Goal: Task Accomplishment & Management: Use online tool/utility

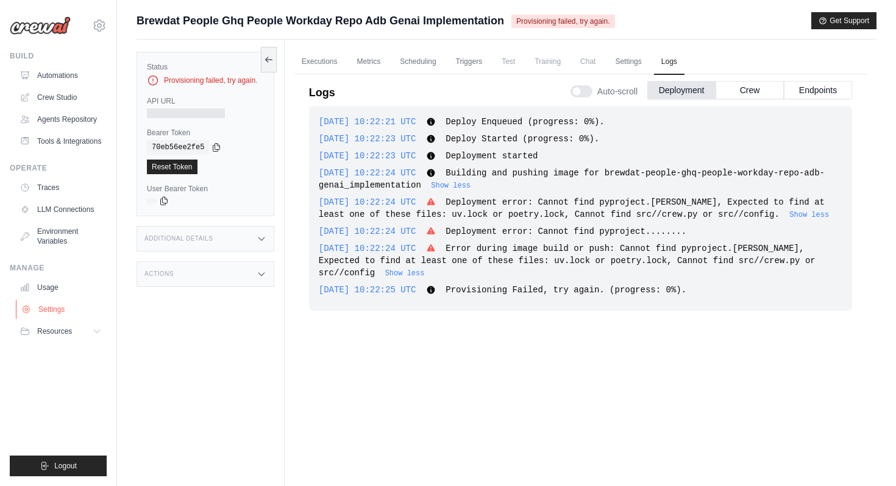
click at [54, 308] on link "Settings" at bounding box center [62, 310] width 92 height 20
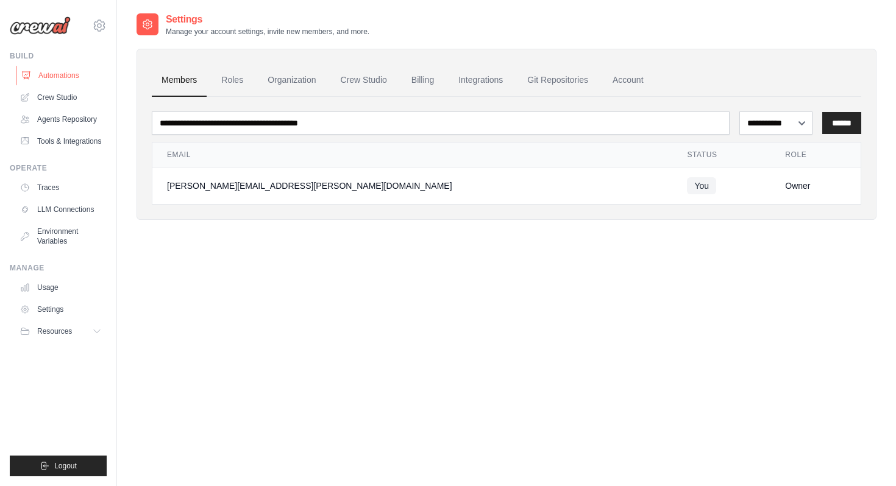
click at [64, 76] on link "Automations" at bounding box center [62, 76] width 92 height 20
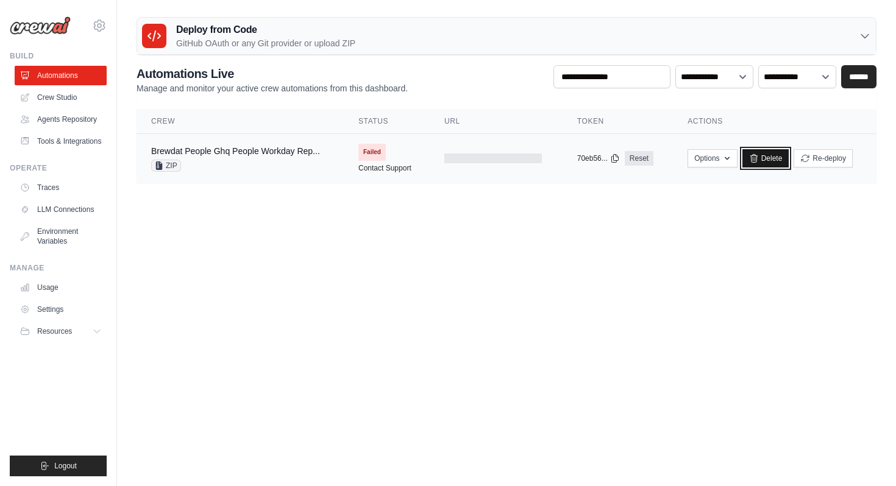
click at [757, 157] on icon at bounding box center [754, 159] width 10 height 10
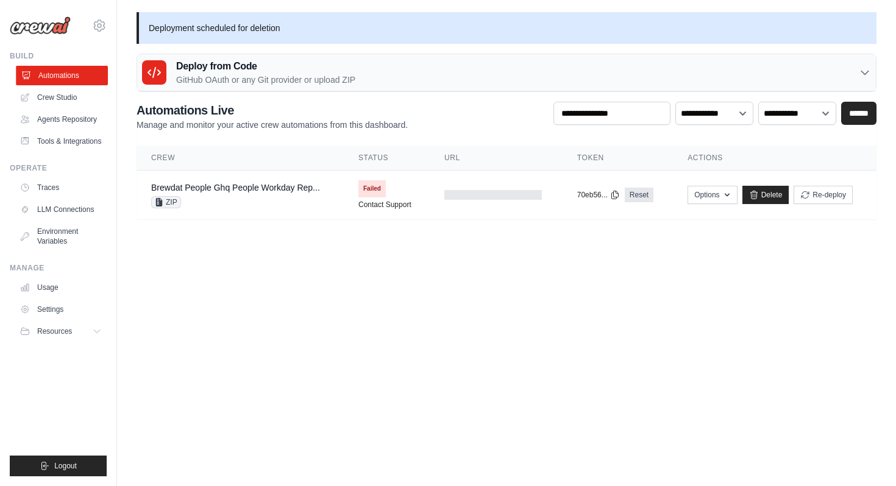
click at [66, 74] on link "Automations" at bounding box center [62, 76] width 92 height 20
click at [377, 77] on div "Deploy from Code GitHub OAuth or any Git provider or upload ZIP" at bounding box center [506, 72] width 739 height 37
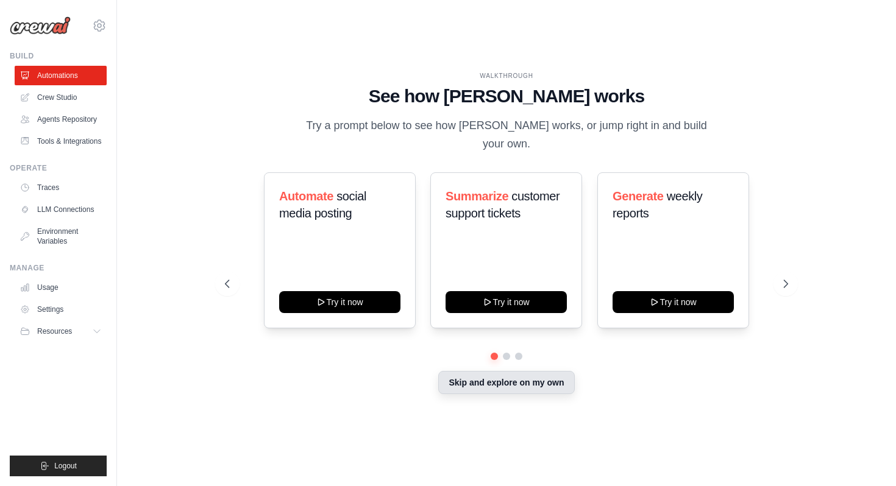
click at [466, 371] on button "Skip and explore on my own" at bounding box center [506, 382] width 136 height 23
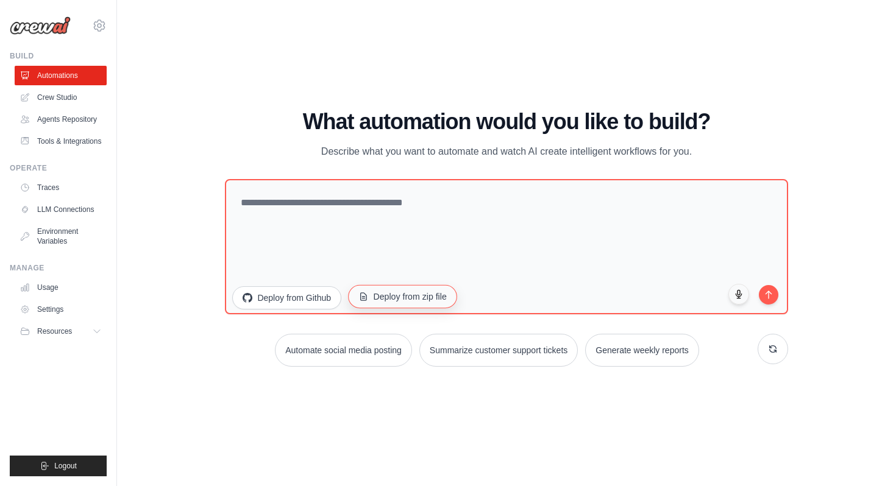
click at [414, 304] on button "Deploy from zip file" at bounding box center [402, 296] width 109 height 23
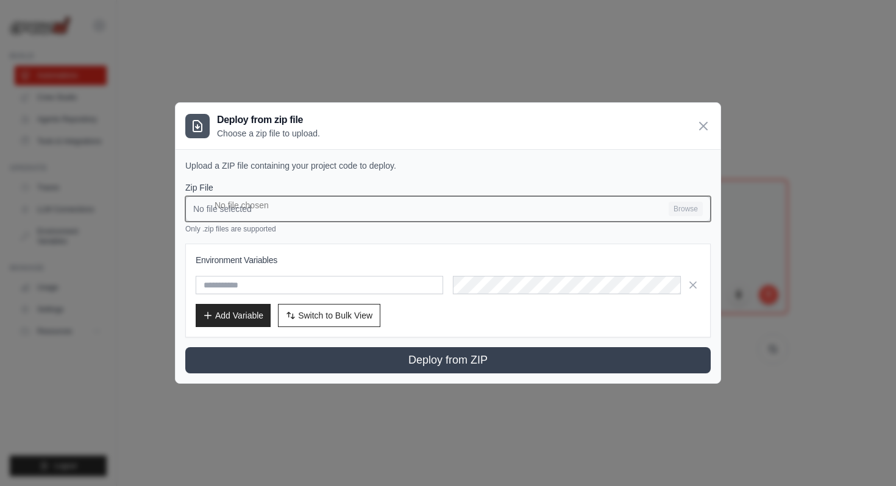
click at [345, 208] on input "No file selected Browse" at bounding box center [447, 209] width 525 height 26
type input "**********"
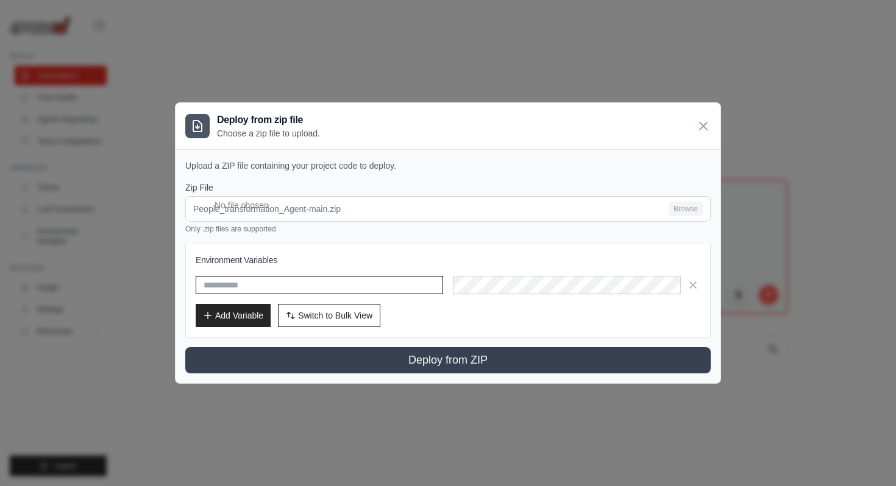
click at [336, 286] on input "text" at bounding box center [319, 285] width 247 height 18
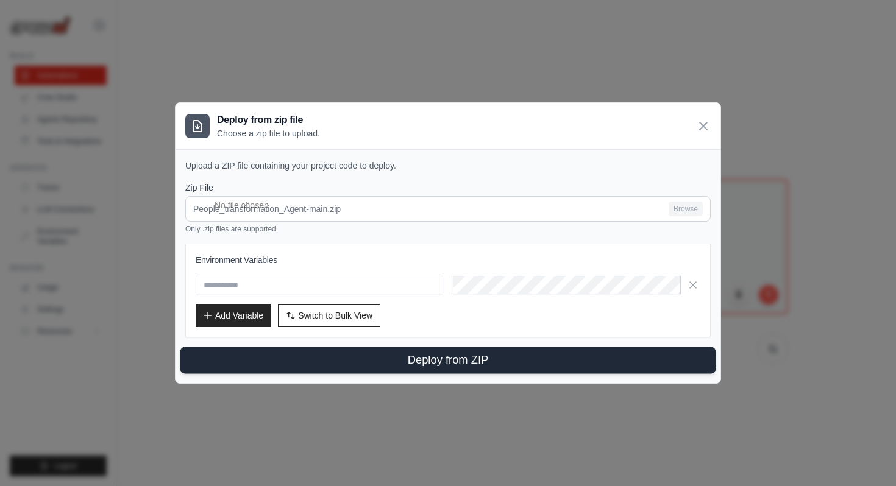
click at [432, 364] on button "Deploy from ZIP" at bounding box center [448, 360] width 536 height 27
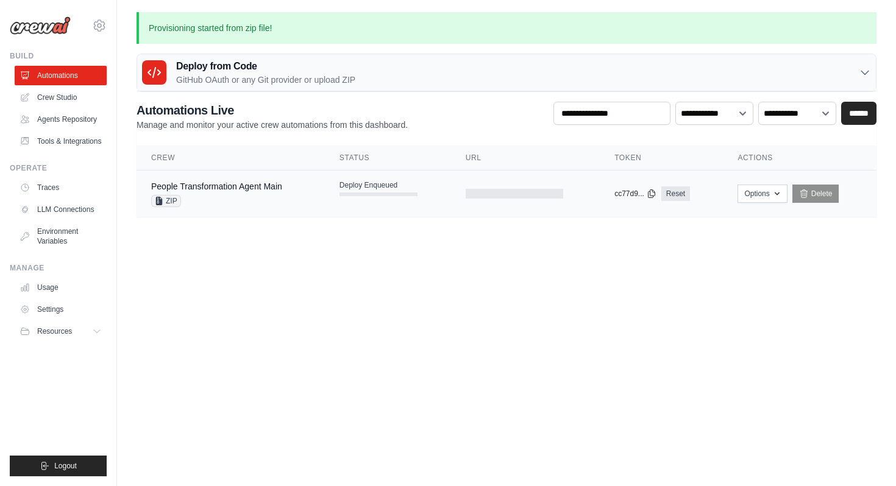
click at [517, 199] on td at bounding box center [525, 194] width 149 height 47
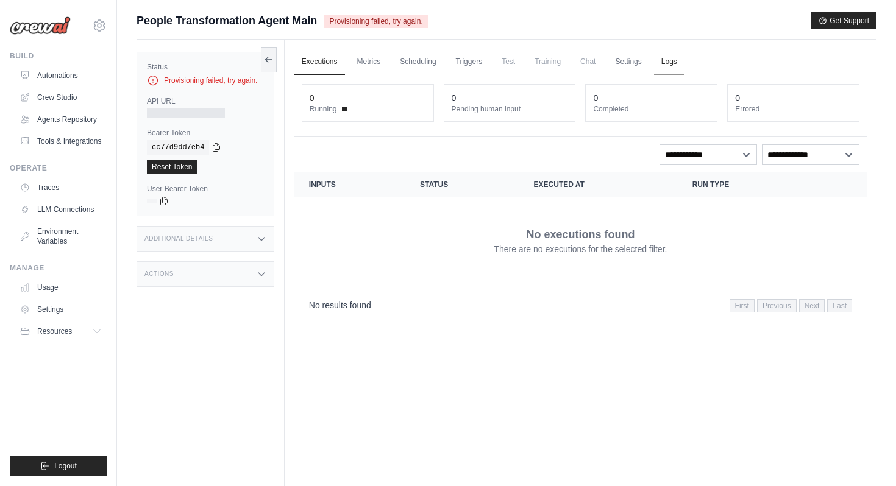
click at [666, 62] on link "Logs" at bounding box center [669, 62] width 30 height 26
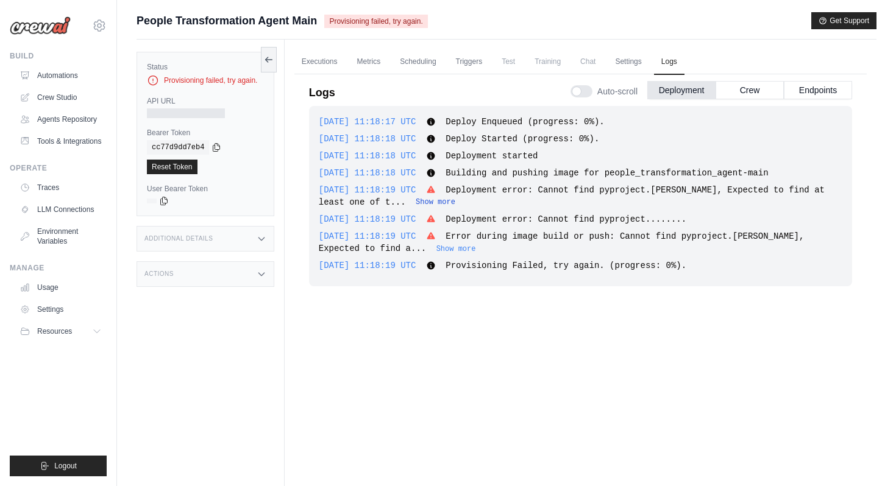
click at [416, 204] on button "Show more" at bounding box center [436, 202] width 40 height 10
click at [268, 65] on button at bounding box center [269, 59] width 16 height 26
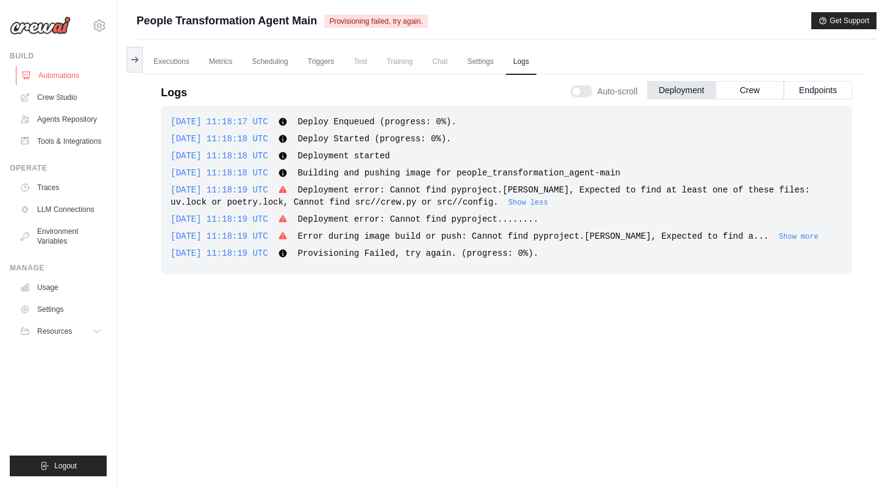
click at [78, 73] on link "Automations" at bounding box center [62, 76] width 92 height 20
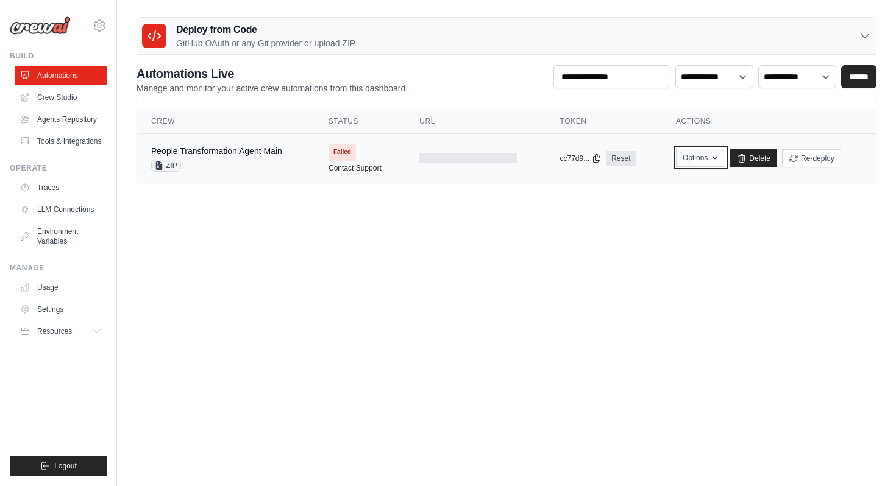
click at [712, 154] on icon "button" at bounding box center [715, 158] width 10 height 10
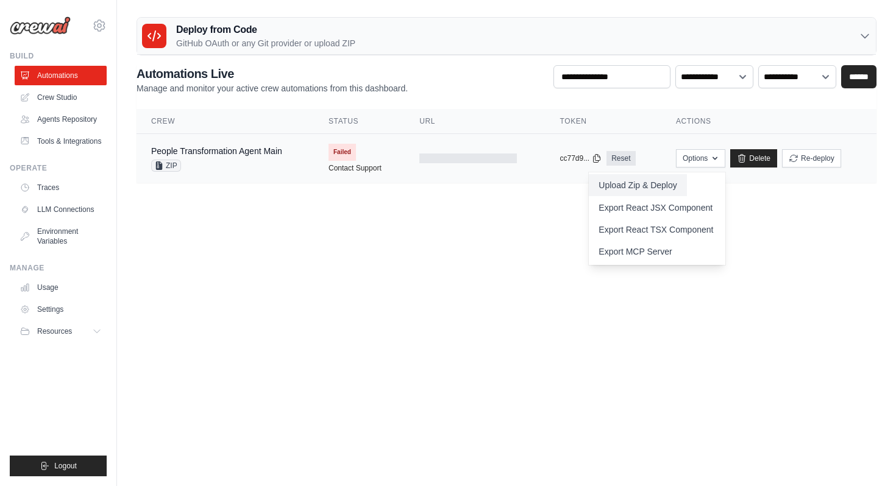
click at [638, 188] on button "Upload Zip & Deploy" at bounding box center [638, 185] width 98 height 22
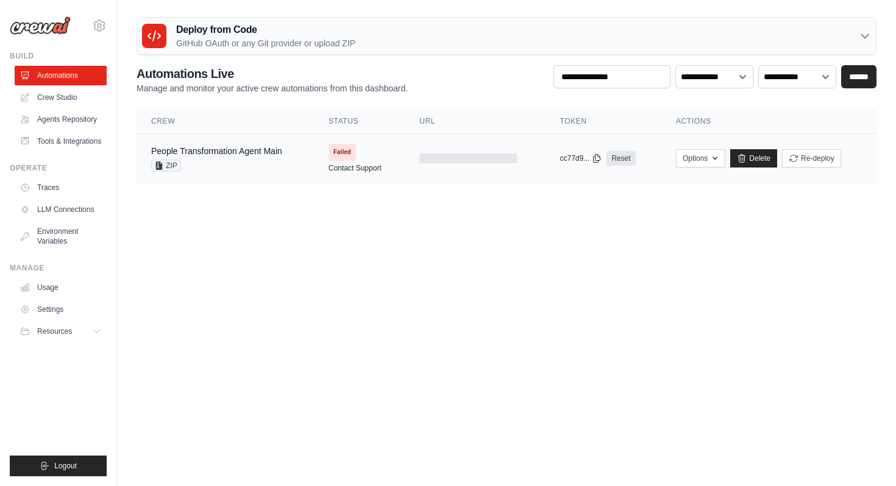
click at [282, 162] on div "ZIP" at bounding box center [216, 166] width 131 height 12
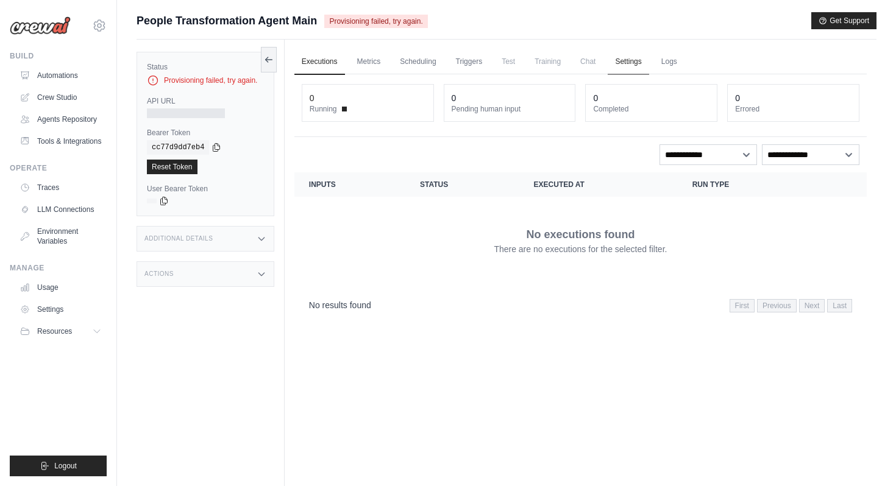
click at [639, 63] on link "Settings" at bounding box center [628, 62] width 41 height 26
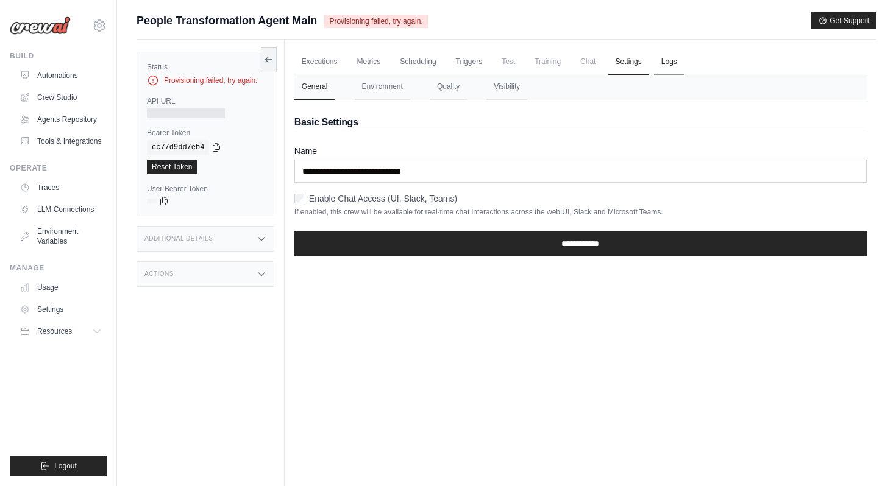
click at [668, 61] on link "Logs" at bounding box center [669, 62] width 30 height 26
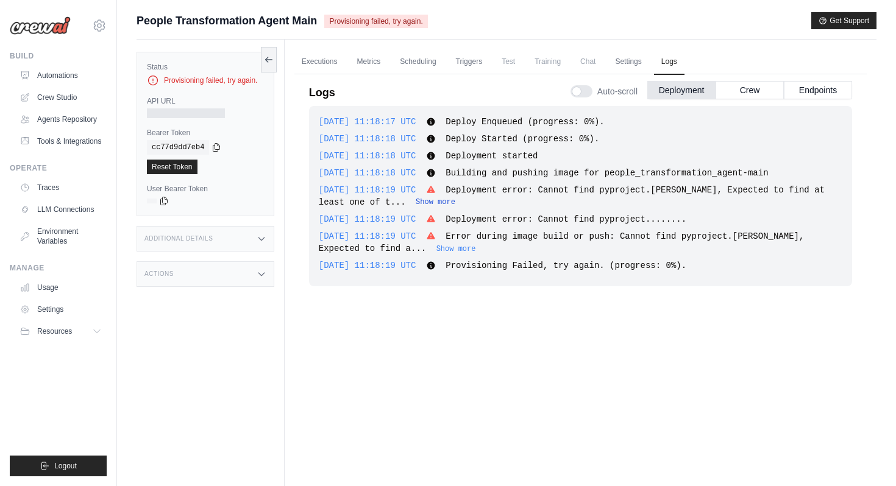
click at [416, 201] on button "Show more" at bounding box center [436, 202] width 40 height 10
click at [260, 61] on div "Status Provisioning failed, try again. API URL Bearer Token copied cc77d9dd7eb4…" at bounding box center [206, 134] width 138 height 165
click at [267, 60] on icon at bounding box center [266, 59] width 2 height 5
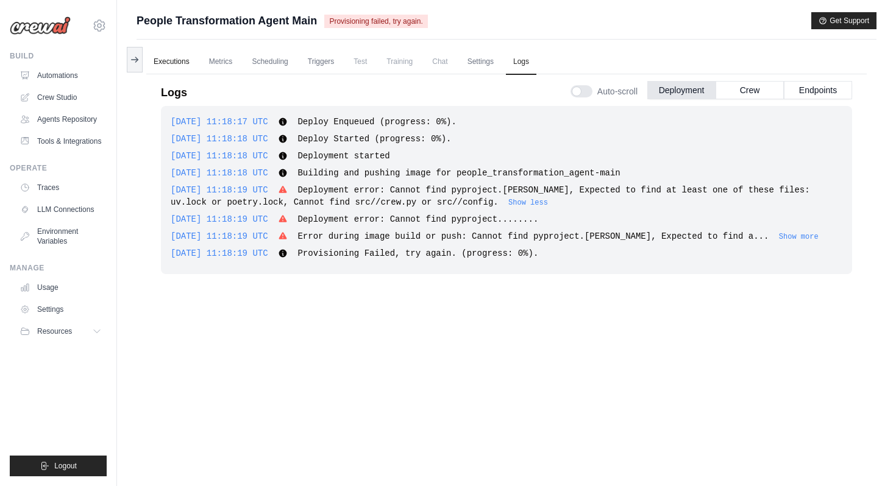
click at [163, 66] on link "Executions" at bounding box center [171, 62] width 51 height 26
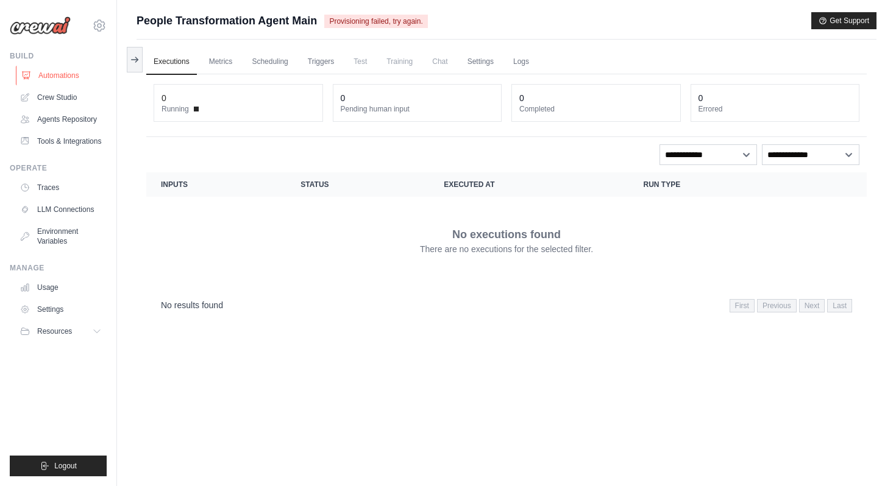
click at [71, 76] on link "Automations" at bounding box center [62, 76] width 92 height 20
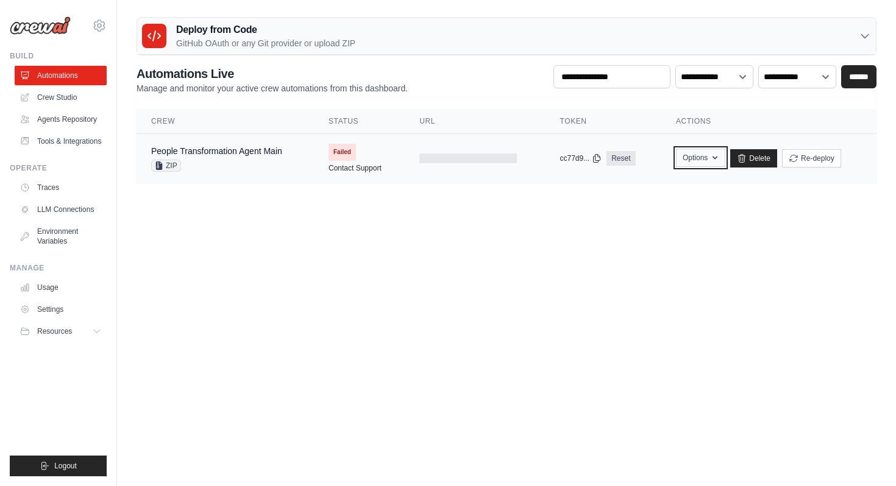
click at [709, 163] on button "Options" at bounding box center [700, 158] width 49 height 18
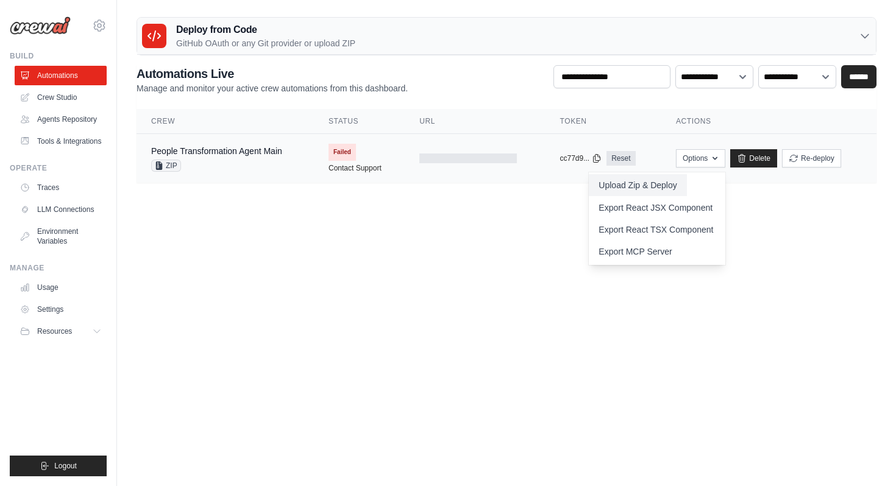
click at [678, 185] on button "Upload Zip & Deploy" at bounding box center [638, 185] width 98 height 22
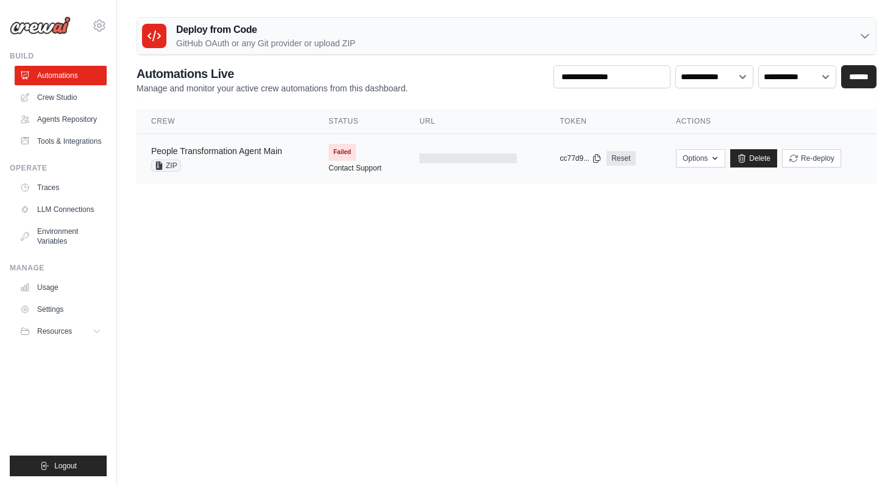
click at [276, 155] on link "People Transformation Agent Main" at bounding box center [216, 151] width 131 height 10
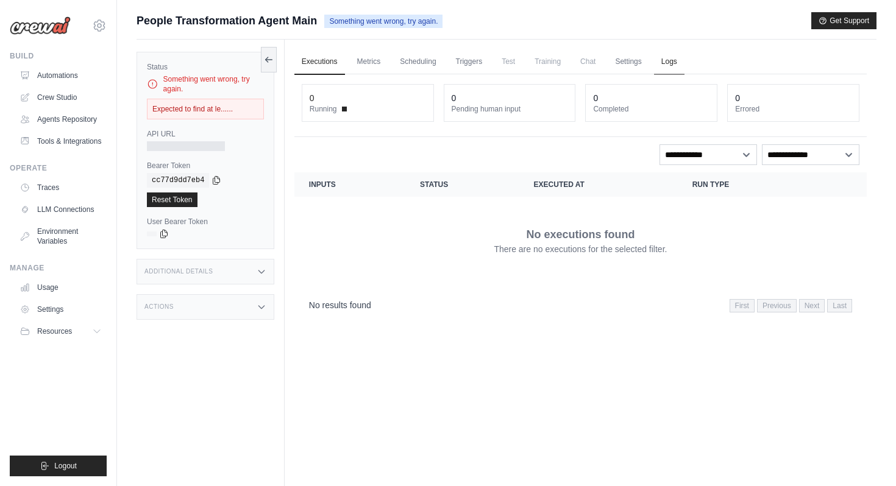
click at [663, 61] on link "Logs" at bounding box center [669, 62] width 30 height 26
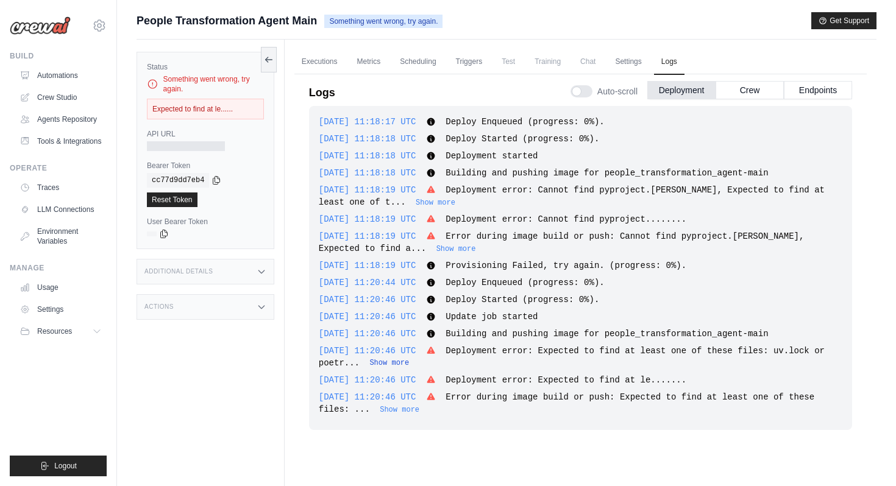
click at [409, 361] on button "Show more" at bounding box center [389, 363] width 40 height 10
click at [686, 378] on span "Deployment error: Expected to find at le......." at bounding box center [566, 380] width 241 height 10
click at [411, 411] on button "Show more" at bounding box center [400, 410] width 40 height 10
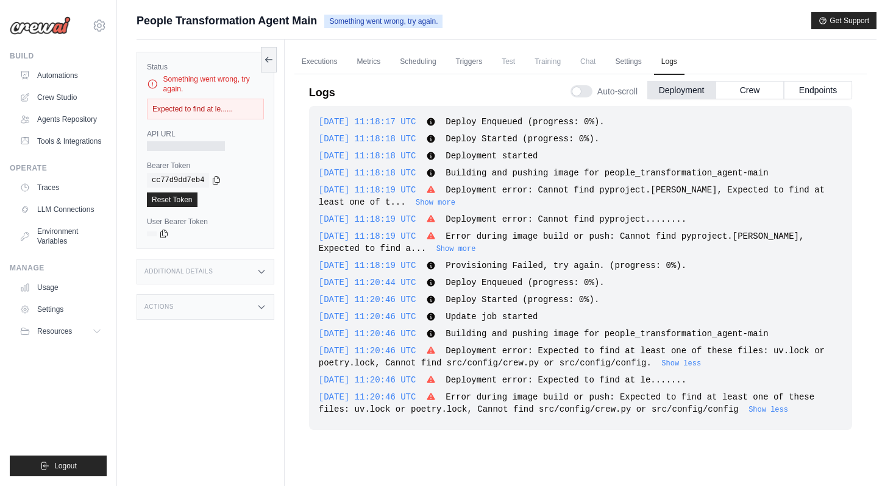
click at [205, 110] on div "Expected to find at le......" at bounding box center [205, 109] width 117 height 21
click at [265, 60] on icon at bounding box center [269, 59] width 10 height 10
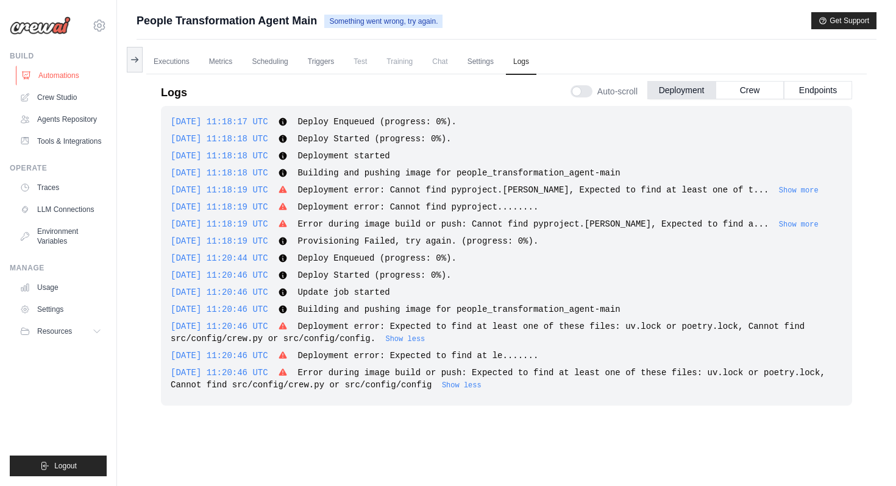
click at [76, 79] on link "Automations" at bounding box center [62, 76] width 92 height 20
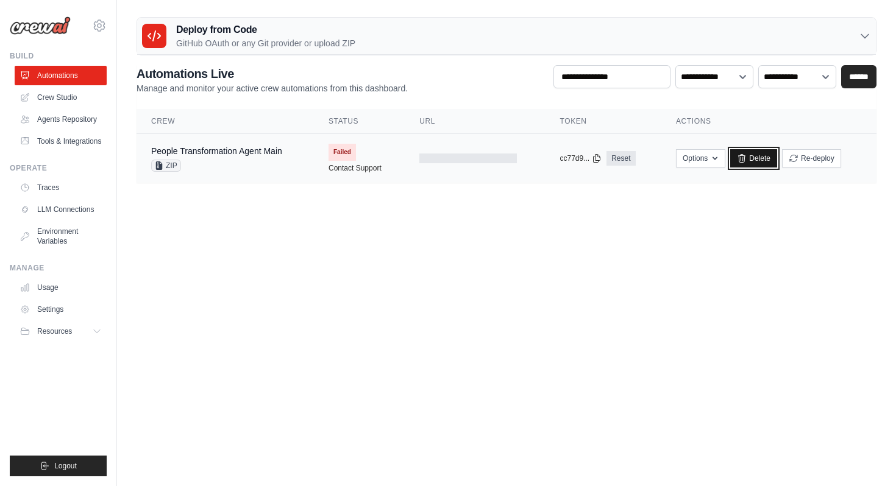
click at [769, 162] on link "Delete" at bounding box center [753, 158] width 47 height 18
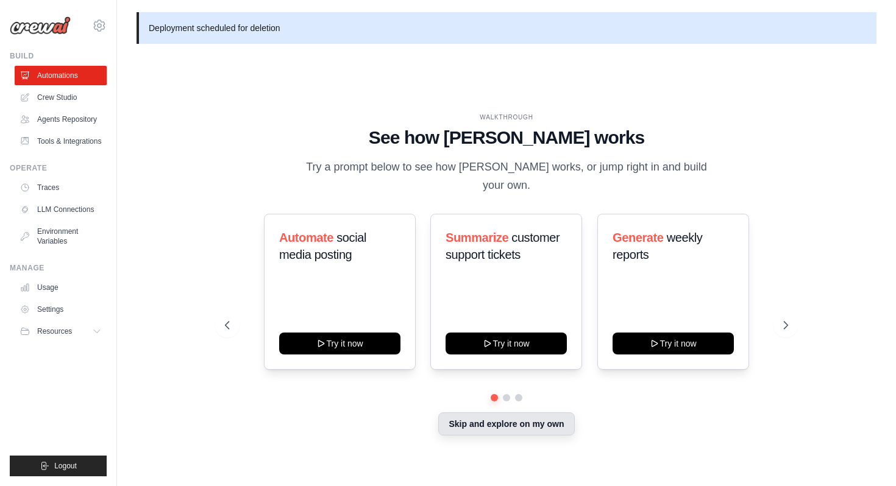
click at [503, 416] on button "Skip and explore on my own" at bounding box center [506, 424] width 136 height 23
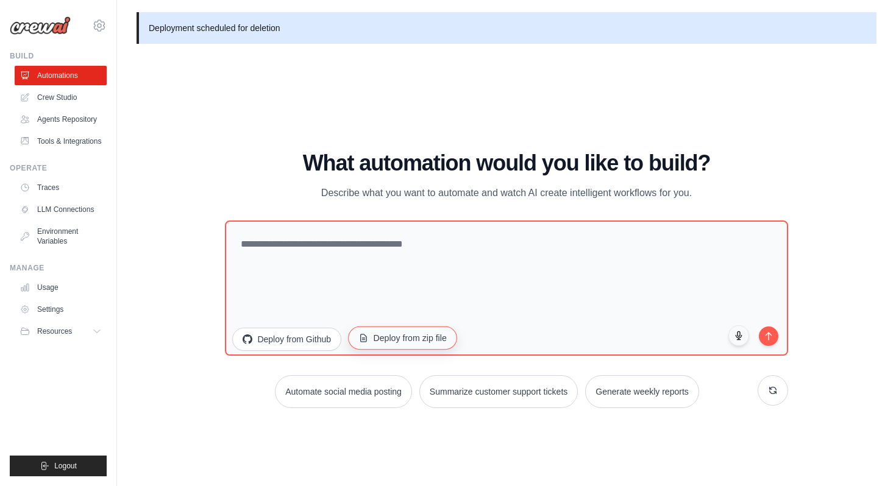
click at [412, 342] on button "Deploy from zip file" at bounding box center [402, 338] width 109 height 23
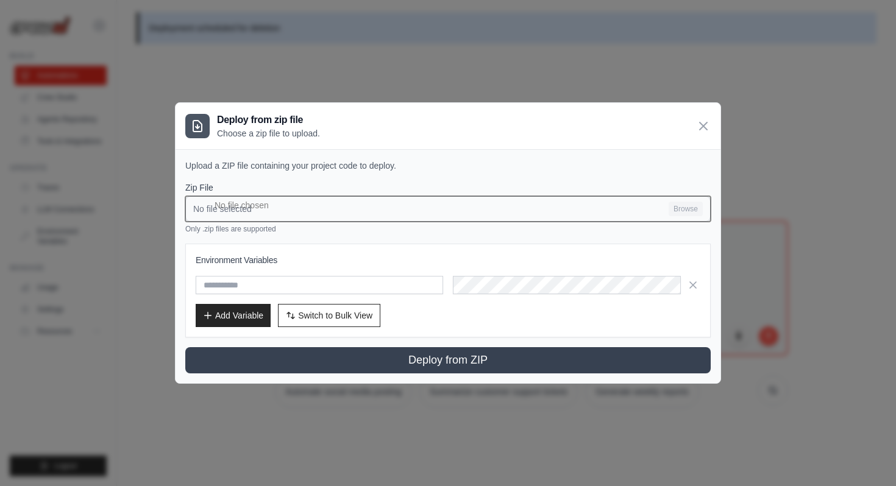
click at [393, 213] on input "No file selected Browse" at bounding box center [447, 209] width 525 height 26
type input "**********"
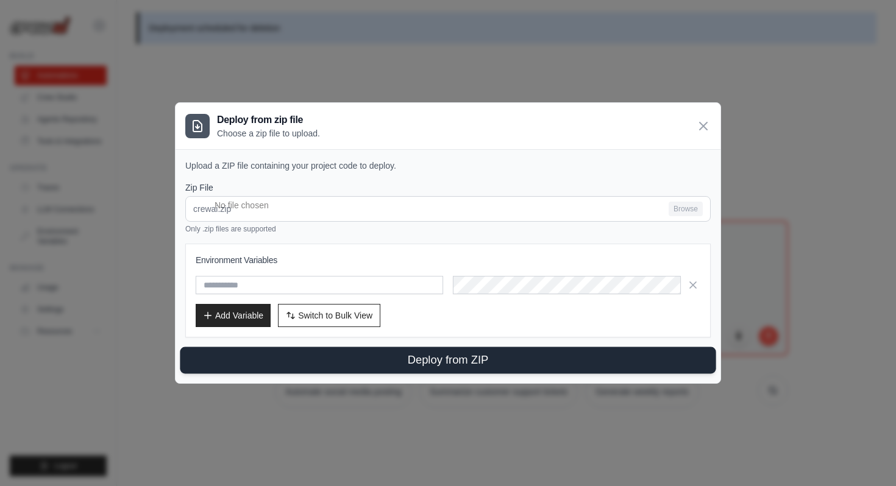
click at [322, 363] on button "Deploy from ZIP" at bounding box center [448, 360] width 536 height 27
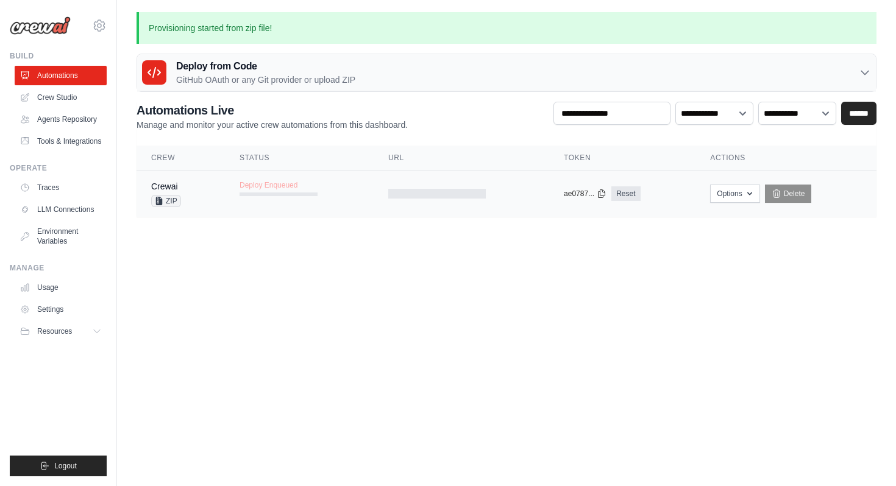
click at [347, 199] on td "Deploy Enqueued" at bounding box center [299, 188] width 149 height 35
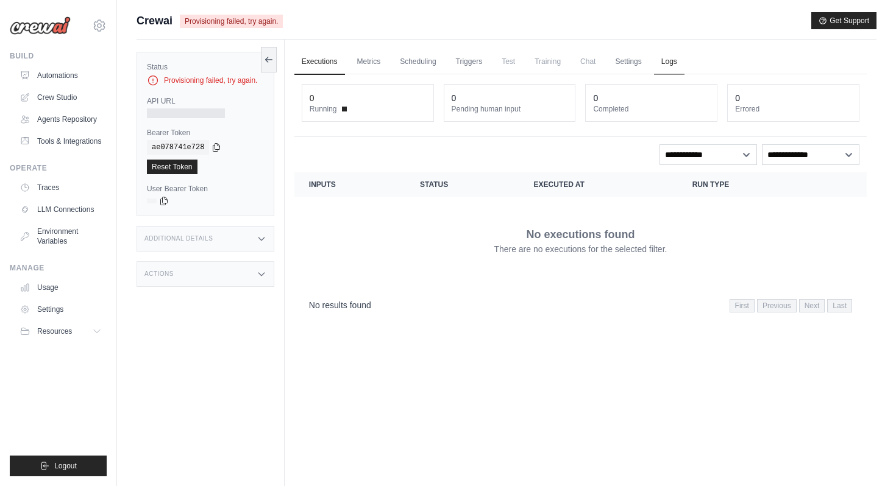
click at [665, 68] on link "Logs" at bounding box center [669, 62] width 30 height 26
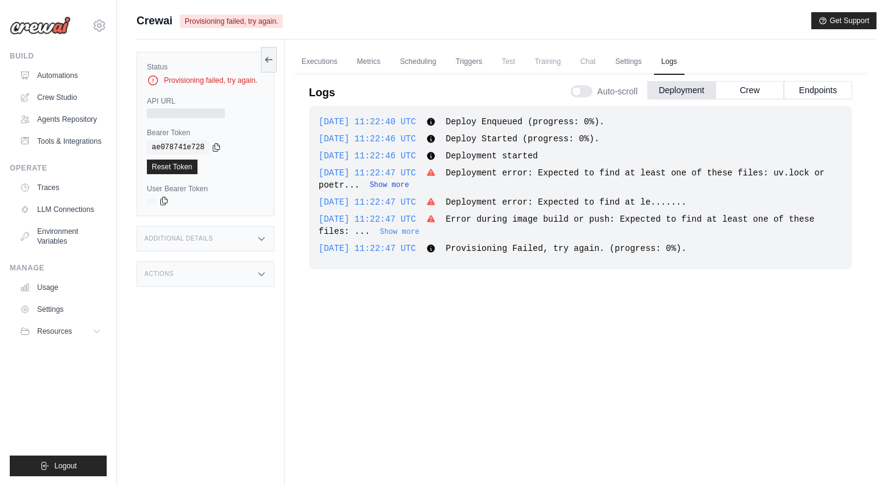
click at [409, 184] on button "Show more" at bounding box center [389, 185] width 40 height 10
click at [419, 229] on button "Show more" at bounding box center [400, 232] width 40 height 10
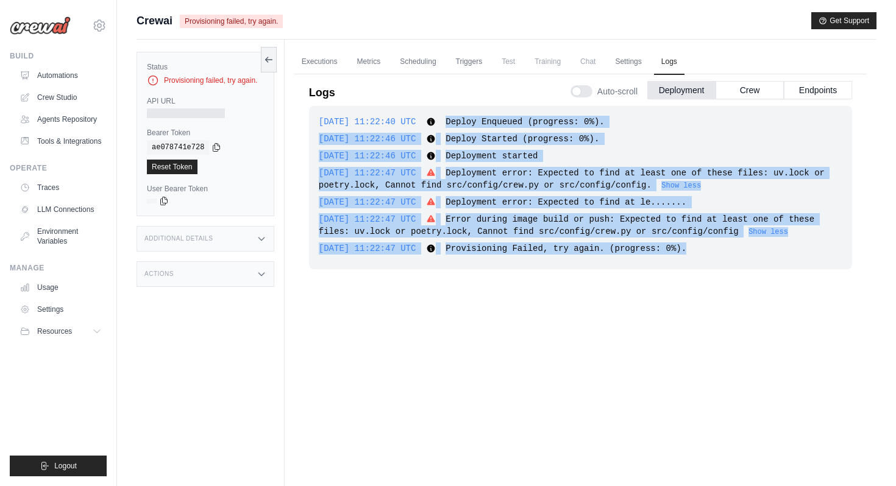
drag, startPoint x: 466, startPoint y: 121, endPoint x: 673, endPoint y: 261, distance: 250.2
click at [673, 261] on div "[DATE] 11:22:40 UTC Deploy Enqueued (progress: 0%). Show more Show less [DATE] …" at bounding box center [580, 187] width 543 height 163
copy div "Deploy Enqueued (progress: 0%). Show more Show less [DATE] 11:22:46 UTC Deploy …"
click at [707, 347] on div "[DATE] 11:22:40 UTC Deploy Enqueued (progress: 0%). Show more Show less [DATE] …" at bounding box center [580, 290] width 543 height 369
